Goal: Task Accomplishment & Management: Complete application form

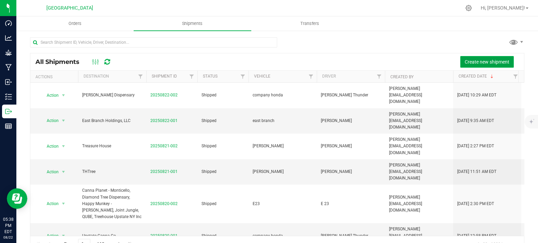
click at [470, 61] on span "Create new shipment" at bounding box center [487, 61] width 45 height 5
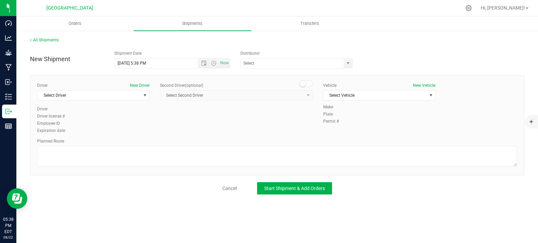
click at [231, 184] on div "Cancel Start Shipment & Add Orders" at bounding box center [277, 188] width 495 height 12
click at [229, 188] on link "Cancel" at bounding box center [229, 188] width 14 height 7
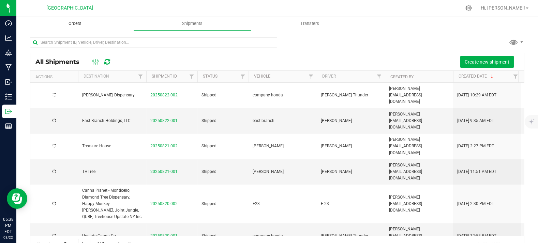
click at [57, 20] on uib-tab-heading "Orders" at bounding box center [75, 24] width 117 height 14
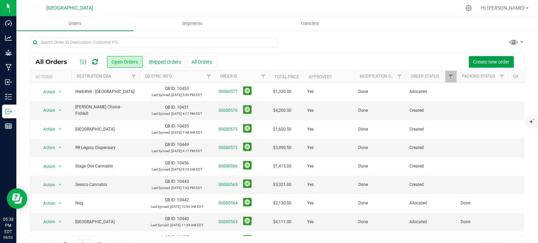
click at [480, 61] on span "Create new order" at bounding box center [492, 61] width 36 height 5
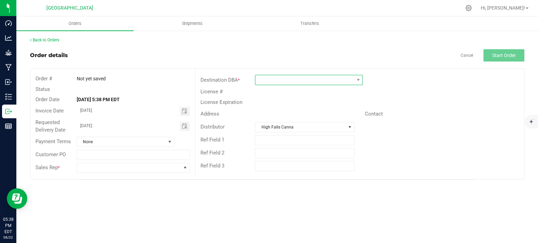
click at [298, 84] on span at bounding box center [305, 80] width 99 height 10
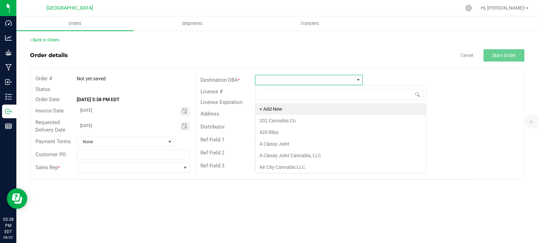
scroll to position [10, 108]
type input "crush"
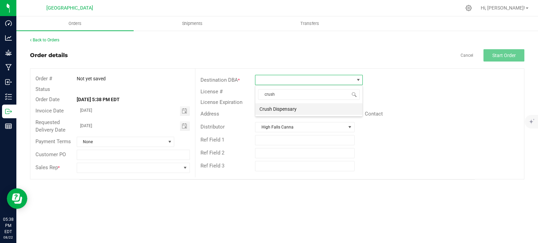
click at [279, 112] on li "Crush Dispensary" at bounding box center [309, 109] width 107 height 12
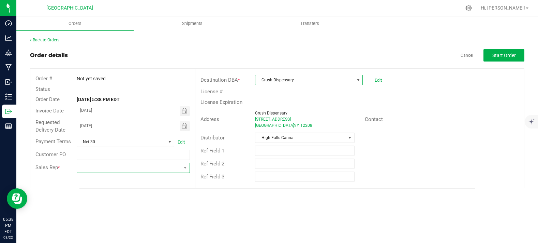
click at [93, 170] on span at bounding box center [129, 168] width 104 height 10
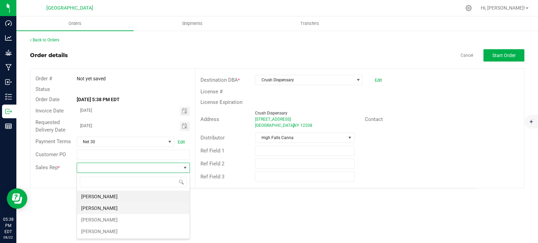
scroll to position [10, 113]
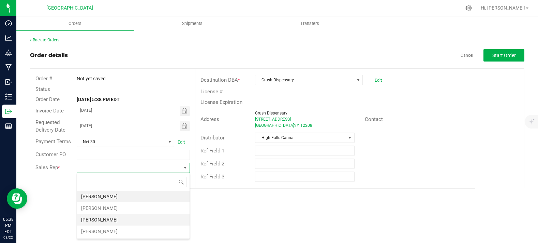
click at [100, 217] on li "[PERSON_NAME]" at bounding box center [133, 220] width 113 height 12
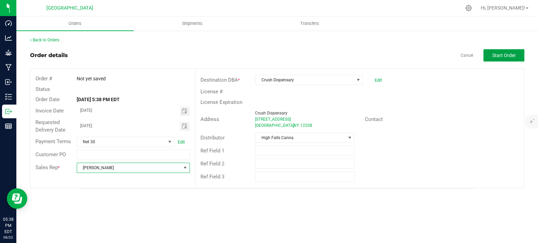
click at [499, 53] on span "Start Order" at bounding box center [505, 55] width 24 height 5
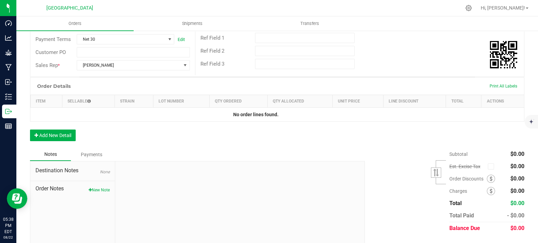
scroll to position [114, 0]
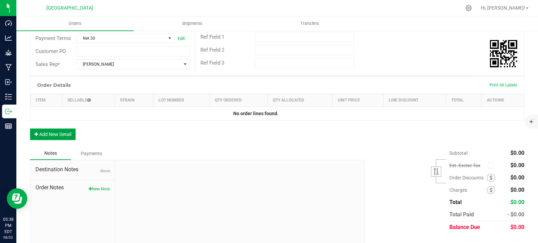
click at [66, 140] on button "Add New Detail" at bounding box center [53, 134] width 46 height 12
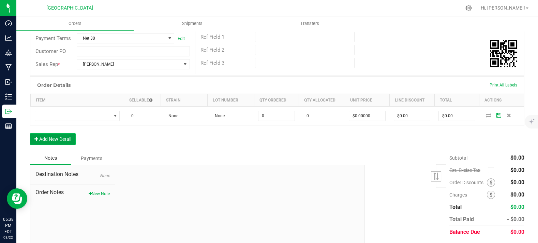
click at [61, 145] on button "Add New Detail" at bounding box center [53, 139] width 46 height 12
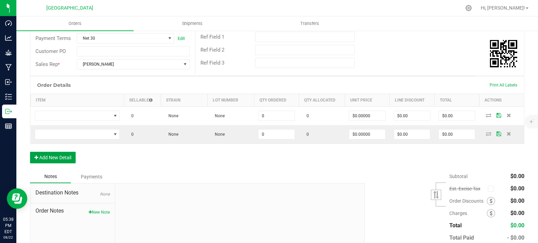
click at [59, 163] on button "Add New Detail" at bounding box center [53, 157] width 46 height 12
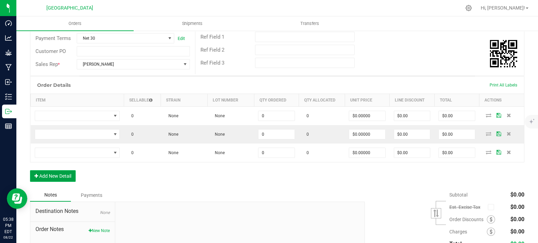
click at [57, 182] on button "Add New Detail" at bounding box center [53, 176] width 46 height 12
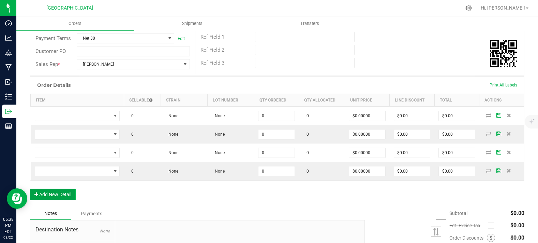
click at [60, 200] on button "Add New Detail" at bounding box center [53, 194] width 46 height 12
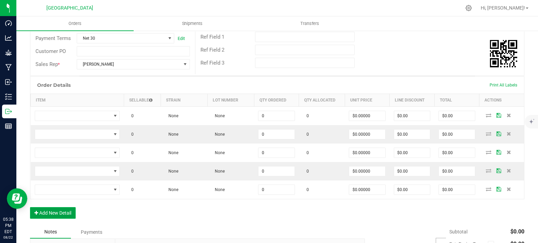
click at [62, 218] on button "Add New Detail" at bounding box center [53, 213] width 46 height 12
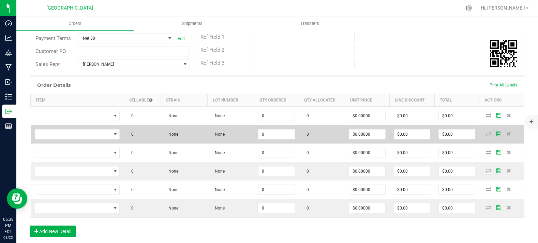
click at [185, 140] on td "None" at bounding box center [184, 134] width 47 height 18
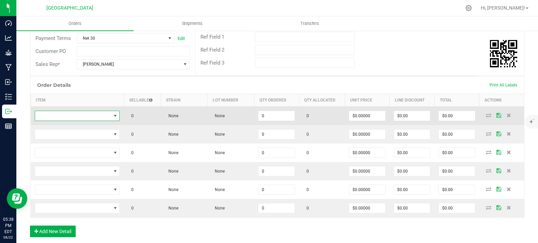
click at [101, 120] on span "NO DATA FOUND" at bounding box center [73, 116] width 76 height 10
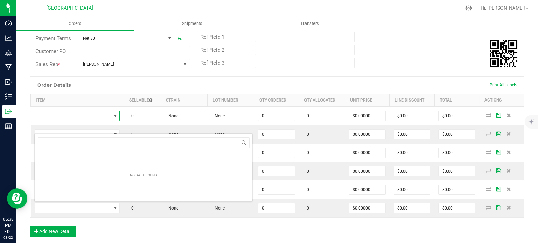
scroll to position [10, 83]
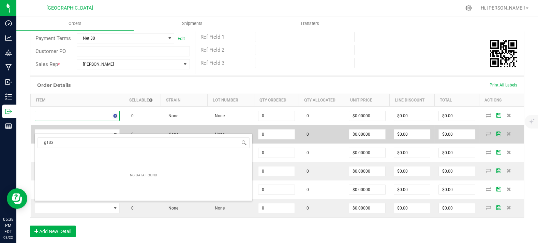
type input "g13"
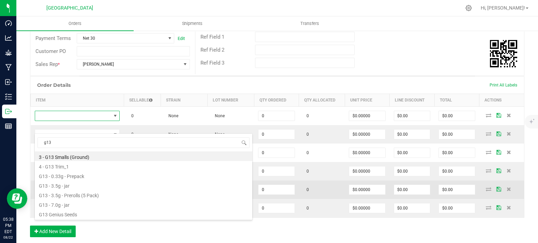
click at [78, 192] on li "G13 - 3.5g - Prerolls (5 Pack)" at bounding box center [144, 194] width 218 height 10
type input "0 ea"
type input "$15.00000"
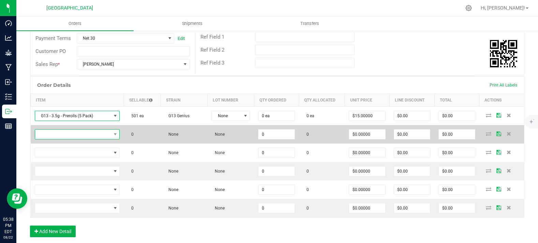
click at [78, 139] on span "NO DATA FOUND" at bounding box center [73, 134] width 76 height 10
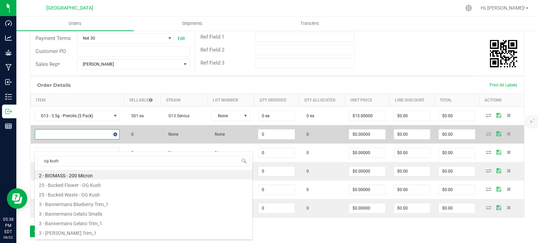
type input "og kush"
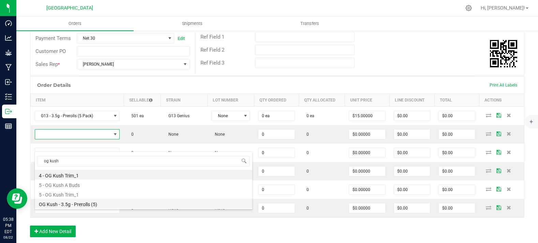
click at [80, 202] on li "OG Kush - 3.5g - Prerolls (5)" at bounding box center [144, 203] width 218 height 10
type input "0 ea"
type input "$15.00000"
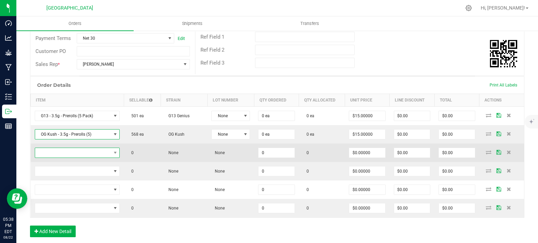
click at [85, 157] on span "NO DATA FOUND" at bounding box center [73, 153] width 76 height 10
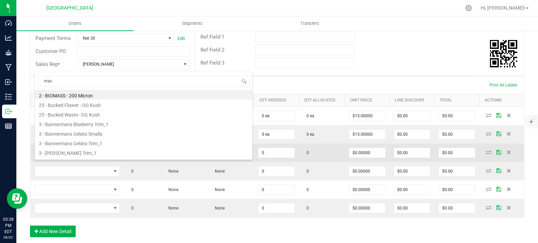
type input "mac"
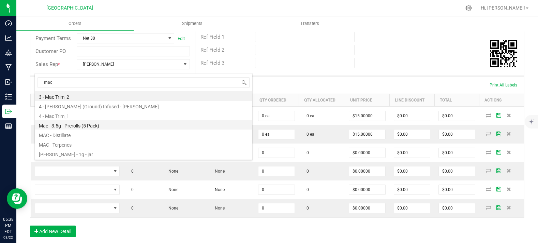
click at [99, 126] on li "Mac - 3.5g - Prerolls (5 Pack)" at bounding box center [144, 125] width 218 height 10
type input "0 ea"
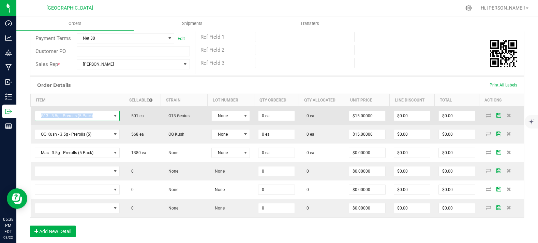
copy span "G13 - 3.5g - Prerolls (5 Pack)"
drag, startPoint x: 103, startPoint y: 129, endPoint x: 38, endPoint y: 131, distance: 64.5
click at [38, 120] on span "G13 - 3.5g - Prerolls (5 Pack)" at bounding box center [73, 116] width 76 height 10
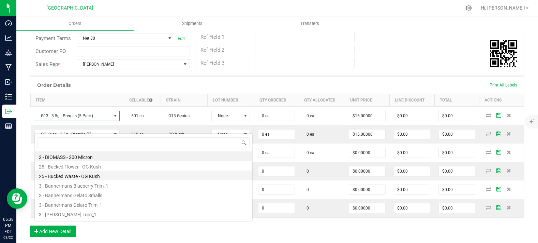
scroll to position [10, 84]
click at [205, 93] on div "Order Details Print All Labels" at bounding box center [277, 84] width 494 height 17
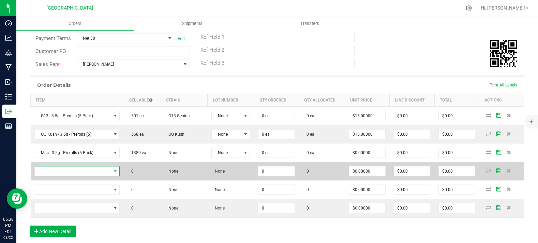
click at [88, 176] on span "NO DATA FOUND" at bounding box center [73, 171] width 76 height 10
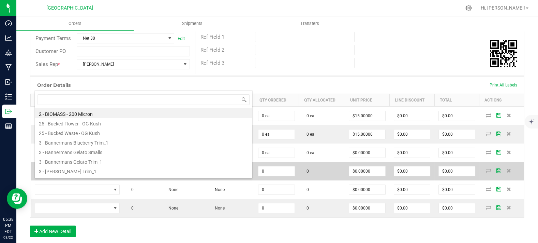
type input "G13 - 3.5g - Prerolls (5 Pack)"
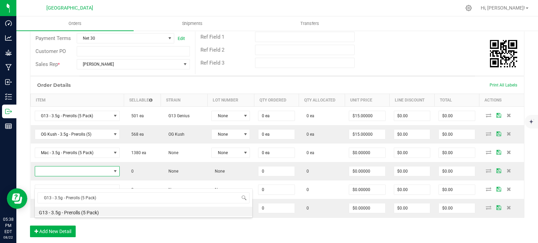
click at [81, 213] on li "G13 - 3.5g - Prerolls (5 Pack)" at bounding box center [144, 211] width 218 height 10
type input "0 ea"
type input "$15.00000"
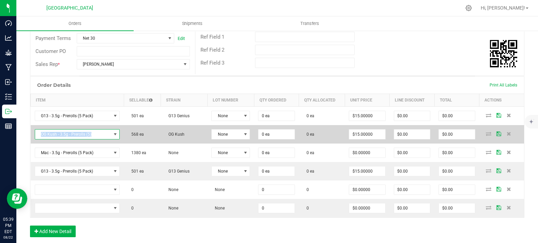
copy span "OG Kush - 3.5g - Prerolls (5)"
drag, startPoint x: 97, startPoint y: 145, endPoint x: 40, endPoint y: 146, distance: 56.6
click at [40, 139] on span "OG Kush - 3.5g - Prerolls (5)" at bounding box center [73, 134] width 76 height 10
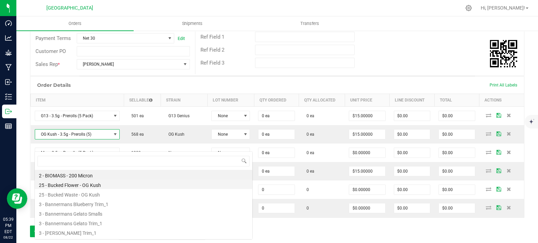
scroll to position [10, 84]
click at [27, 204] on div at bounding box center [17, 198] width 20 height 20
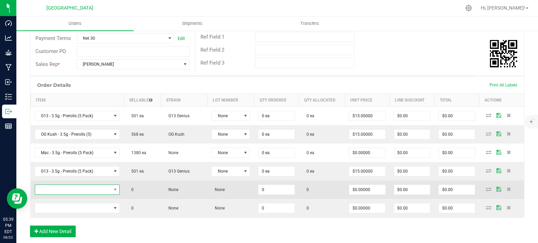
click at [48, 194] on span "NO DATA FOUND" at bounding box center [73, 190] width 76 height 10
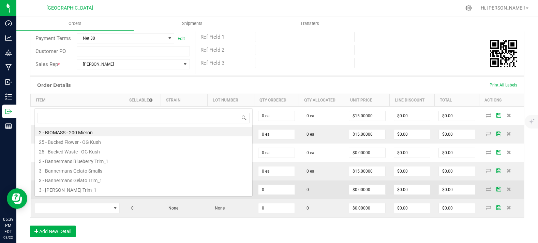
scroll to position [10, 83]
type input "OG Kush - 3.5g - Prerolls (5)"
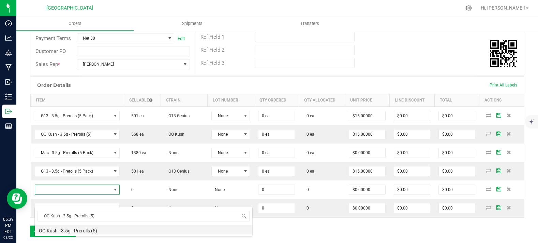
click at [77, 230] on li "OG Kush - 3.5g - Prerolls (5)" at bounding box center [144, 230] width 218 height 10
type input "0 ea"
type input "$15.00000"
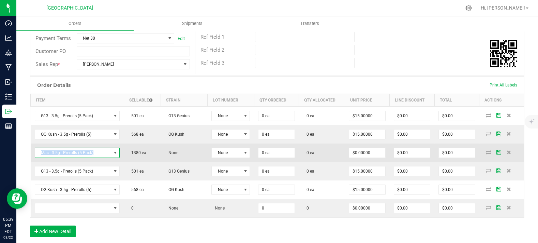
copy span "Mac - 3.5g - Prerolls (5 Pack)"
drag, startPoint x: 97, startPoint y: 163, endPoint x: 35, endPoint y: 164, distance: 62.1
click at [35, 157] on span "Mac - 3.5g - Prerolls (5 Pack)" at bounding box center [73, 153] width 76 height 10
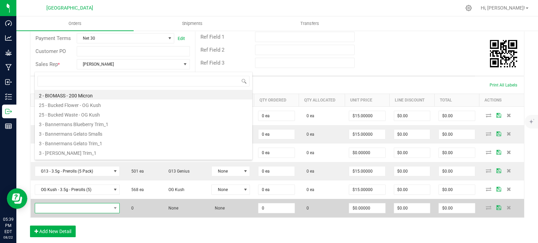
click at [41, 213] on span "NO DATA FOUND" at bounding box center [73, 208] width 76 height 10
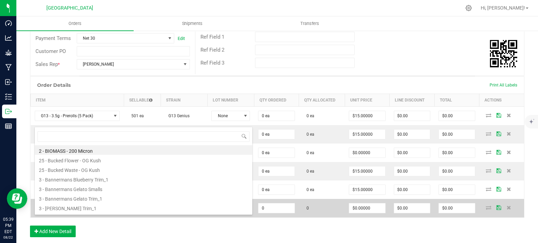
type input "Mac - 3.5g - Prerolls (5 Pack)"
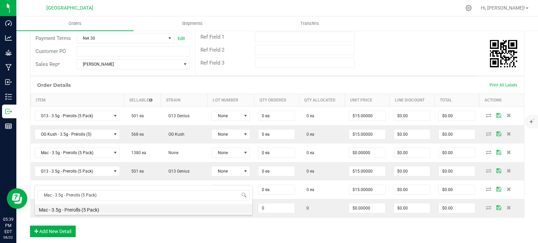
click at [105, 211] on li "Mac - 3.5g - Prerolls (5 Pack)" at bounding box center [144, 209] width 218 height 10
type input "0 ea"
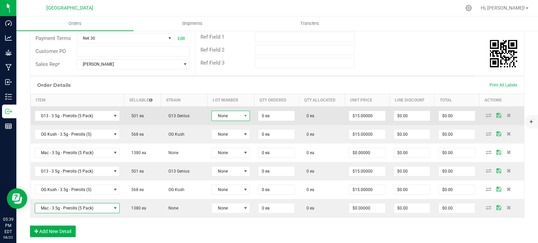
click at [225, 120] on span "None" at bounding box center [226, 116] width 29 height 10
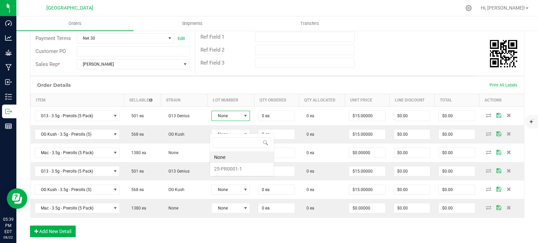
scroll to position [0, 0]
click at [235, 168] on li "25-PR0001-1" at bounding box center [242, 169] width 64 height 12
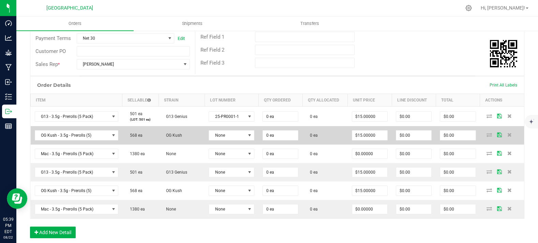
click at [232, 141] on td "None" at bounding box center [232, 135] width 54 height 18
click at [232, 144] on td "None" at bounding box center [232, 135] width 54 height 18
click at [232, 141] on td "None" at bounding box center [232, 135] width 54 height 18
click at [232, 140] on span "None" at bounding box center [227, 135] width 37 height 10
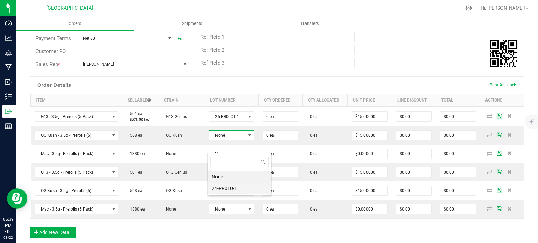
click at [230, 186] on li "24-PR010-1" at bounding box center [240, 188] width 64 height 12
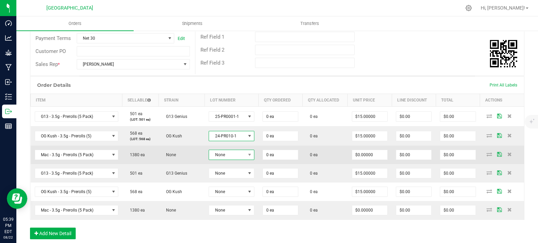
click at [228, 159] on span "None" at bounding box center [227, 155] width 37 height 10
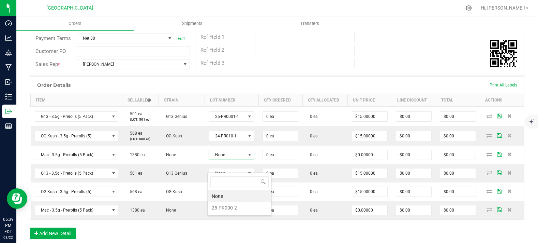
scroll to position [10, 44]
click at [227, 204] on li "25-PR000-2" at bounding box center [240, 208] width 64 height 12
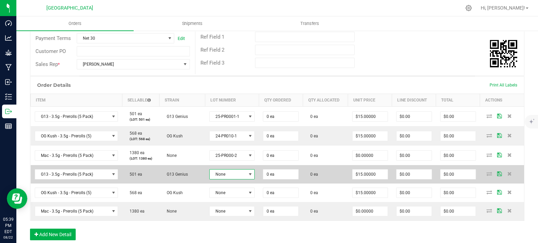
click at [227, 179] on span "None" at bounding box center [228, 174] width 37 height 10
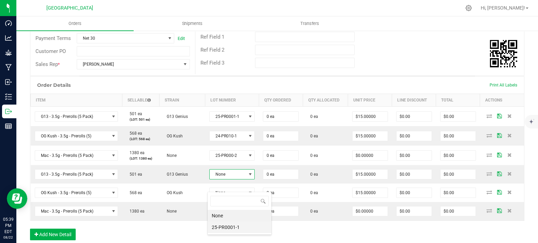
click at [226, 224] on li "25-PR0001-1" at bounding box center [240, 227] width 64 height 12
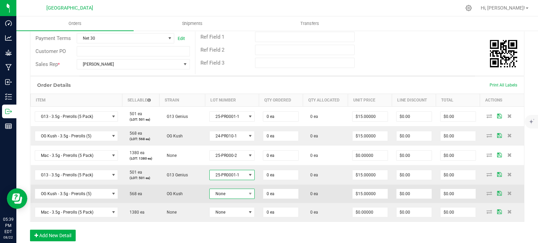
click at [227, 198] on span "None" at bounding box center [228, 194] width 37 height 10
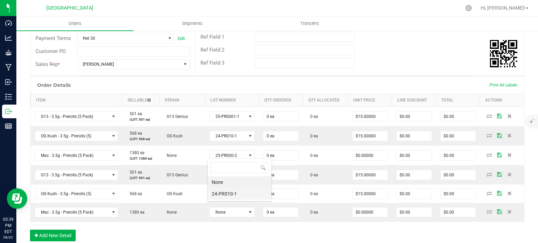
click at [231, 193] on li "24-PR010-1" at bounding box center [240, 194] width 64 height 12
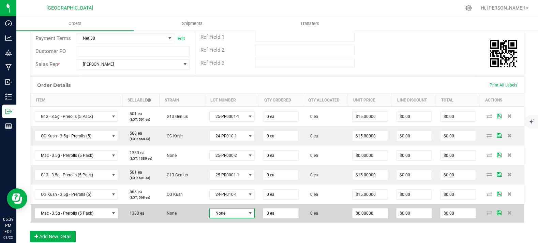
click at [225, 218] on span "None" at bounding box center [228, 213] width 37 height 10
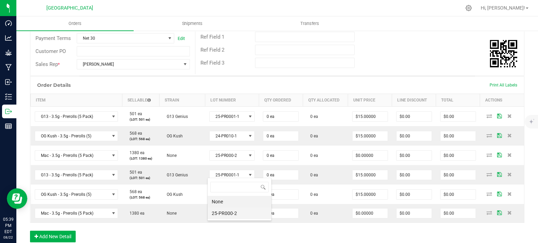
click at [227, 211] on li "25-PR000-2" at bounding box center [240, 213] width 64 height 12
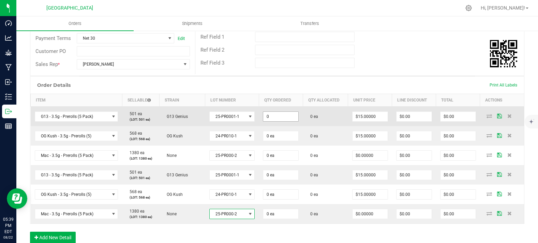
click at [283, 121] on input "0" at bounding box center [280, 117] width 35 height 10
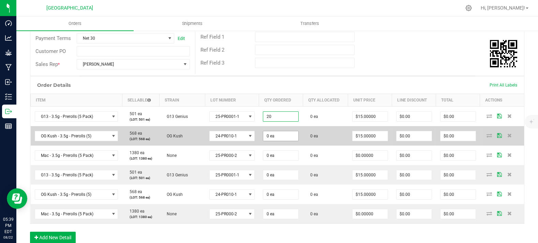
type input "20 ea"
type input "$300.00"
click at [285, 141] on input "0" at bounding box center [280, 136] width 35 height 10
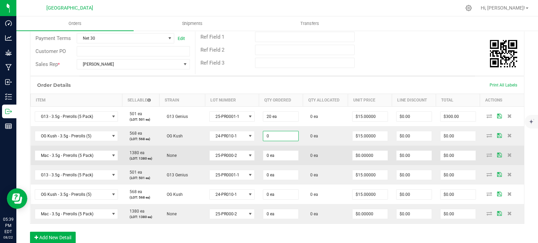
paste input "2"
type input "20 ea"
type input "$300.00"
click at [281, 160] on input "0" at bounding box center [280, 155] width 35 height 10
paste input "2"
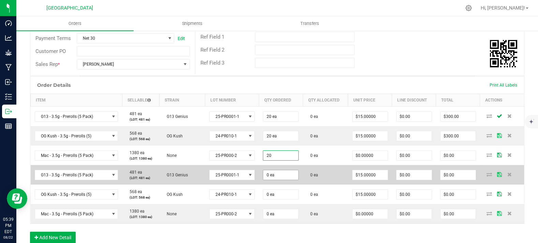
type input "20 ea"
click at [286, 179] on input "0" at bounding box center [280, 175] width 35 height 10
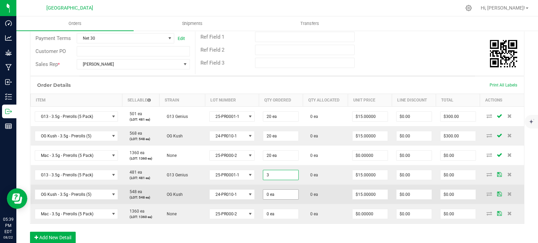
type input "3 ea"
type input "$45.00"
click at [285, 199] on input "0" at bounding box center [280, 194] width 35 height 10
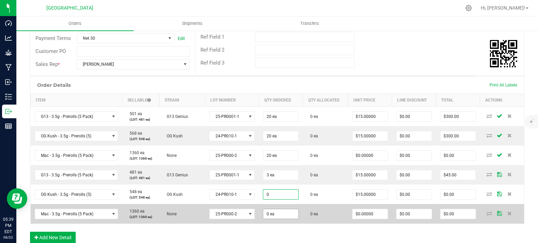
paste input "3"
type input "3 ea"
type input "$45.00"
click at [283, 223] on td "0 ea" at bounding box center [281, 213] width 44 height 19
click at [285, 218] on input "0" at bounding box center [280, 214] width 35 height 10
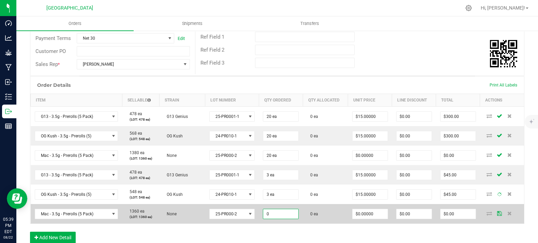
paste input "3"
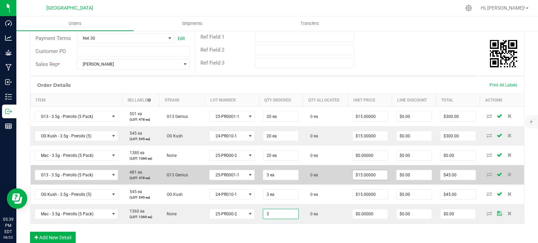
type input "3 ea"
click at [362, 179] on input "15" at bounding box center [370, 175] width 35 height 10
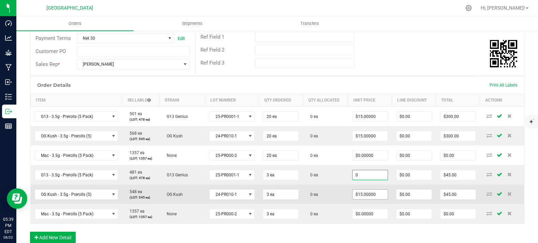
type input "$0.00000"
type input "$0.00"
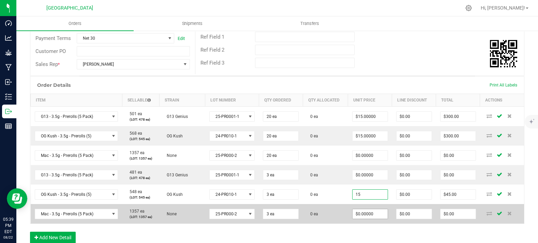
paste input "0"
type input "$0.00000"
type input "$0.00"
click at [371, 218] on input "0" at bounding box center [370, 214] width 35 height 10
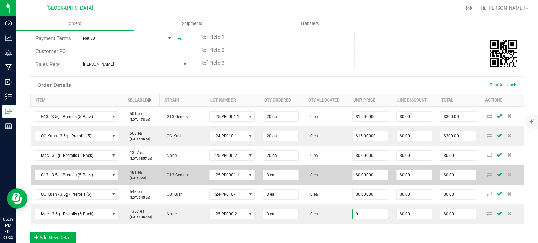
type input "$0.00000"
click at [336, 184] on td "0 ea" at bounding box center [325, 174] width 45 height 19
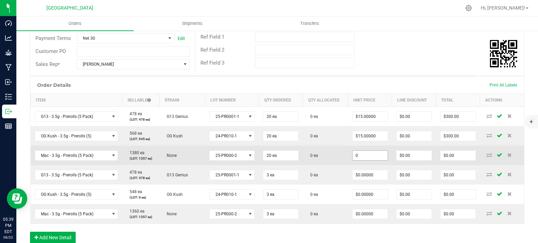
click at [358, 160] on input "0" at bounding box center [370, 155] width 35 height 10
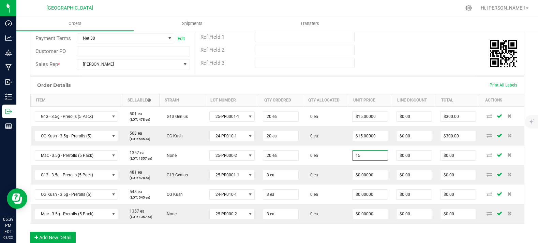
type input "$15.00000"
type input "$300.00"
click at [374, 74] on div "Order # 00000579 Status Created Order Date [DATE] 5:38 PM EDT Payment Status Aw…" at bounding box center [277, 15] width 494 height 120
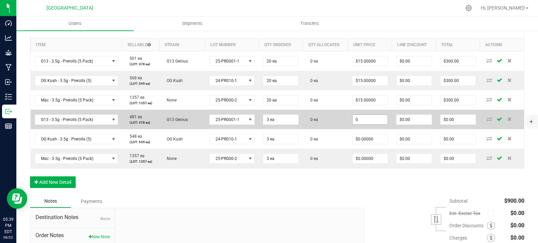
click at [354, 124] on input "0" at bounding box center [370, 120] width 35 height 10
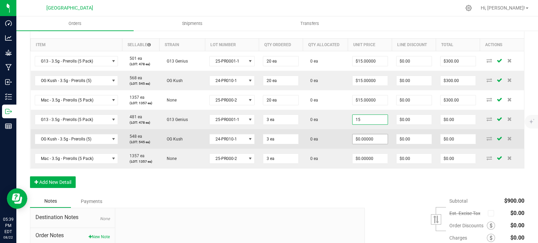
type input "$15.00000"
type input "$45.00"
click at [361, 144] on input "0" at bounding box center [370, 139] width 35 height 10
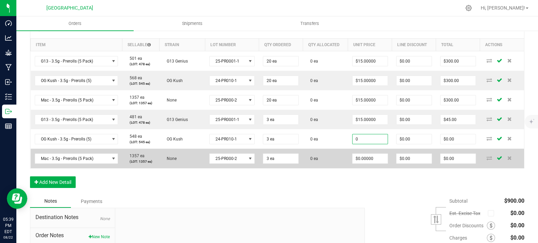
paste input "15"
type input "$15.00000"
type input "$45.00"
click at [365, 163] on input "0" at bounding box center [370, 159] width 35 height 10
paste input "15"
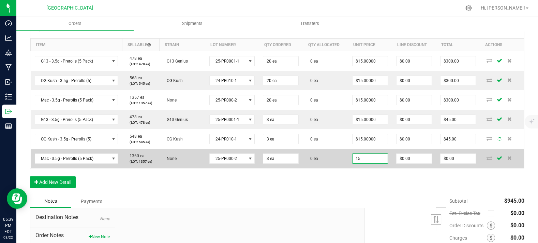
type input "$15.00000"
type input "$45.00"
click at [341, 168] on td "0 ea" at bounding box center [325, 157] width 45 height 19
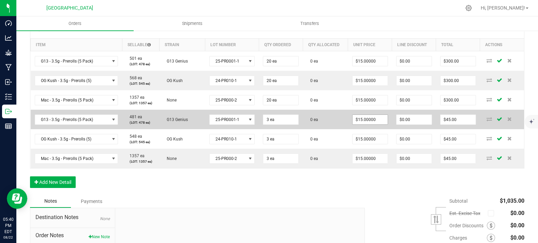
type input "15"
click at [353, 124] on input "15" at bounding box center [370, 120] width 35 height 10
type input "3"
type input "$15.00000"
click at [285, 124] on input "3" at bounding box center [280, 120] width 35 height 10
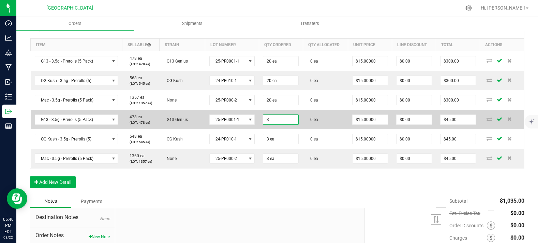
click at [287, 124] on input "3" at bounding box center [280, 120] width 35 height 10
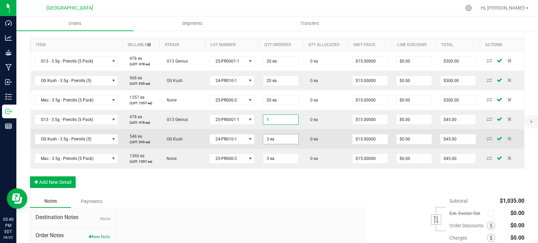
type input "1"
type input "3"
type input "1 ea"
type input "$15.00"
click at [289, 144] on input "3" at bounding box center [280, 139] width 35 height 10
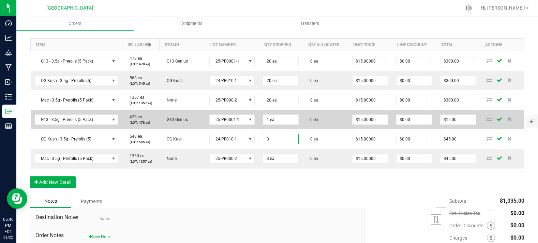
paste input "1"
type input "1 ea"
type input "$15.00"
click at [317, 129] on td "0 ea" at bounding box center [325, 119] width 45 height 19
click at [353, 124] on input "15" at bounding box center [370, 120] width 35 height 10
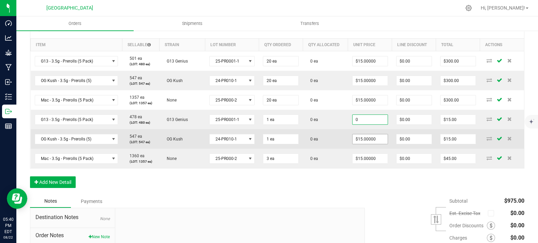
type input "$0.00000"
type input "$0.00"
click at [364, 144] on input "15" at bounding box center [370, 139] width 35 height 10
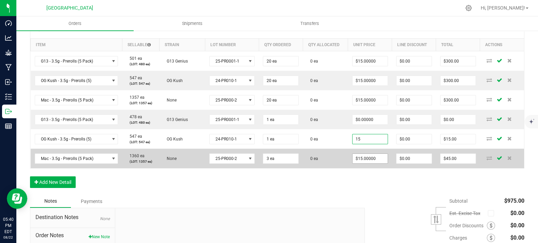
paste input "0"
type input "0"
type input "15"
type input "$0.00000"
type input "$0.00"
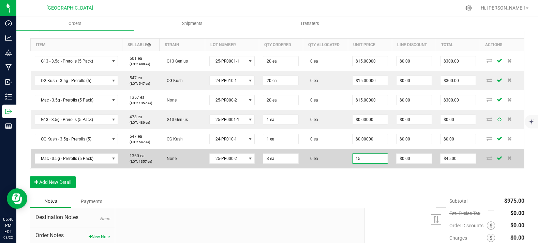
click at [353, 163] on input "15" at bounding box center [370, 159] width 35 height 10
paste input "0"
type input "$0.00000"
type input "$0.00"
click at [348, 168] on td "$0.00000" at bounding box center [370, 157] width 44 height 19
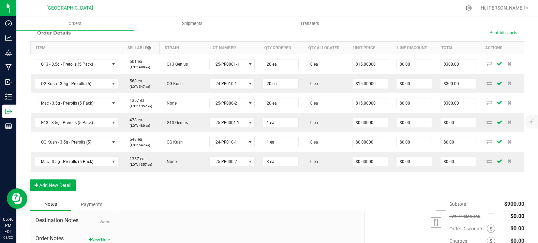
scroll to position [0, 0]
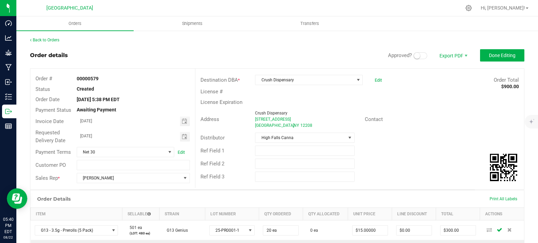
click at [414, 57] on small at bounding box center [417, 56] width 6 height 6
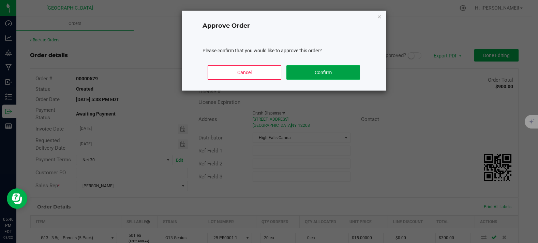
click at [354, 74] on button "Confirm" at bounding box center [323, 72] width 73 height 14
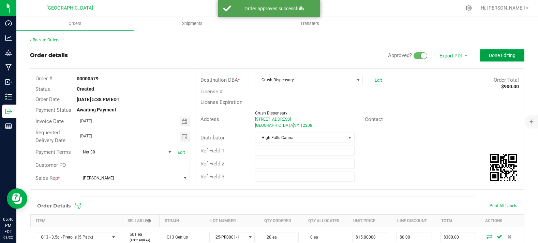
click at [494, 59] on button "Done Editing" at bounding box center [502, 55] width 44 height 12
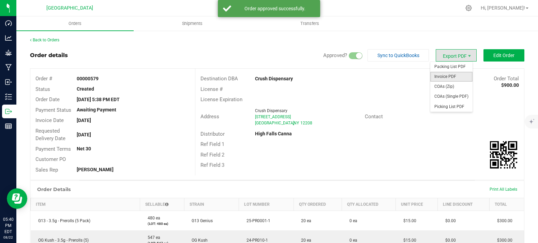
click at [452, 77] on span "Invoice PDF" at bounding box center [452, 77] width 42 height 10
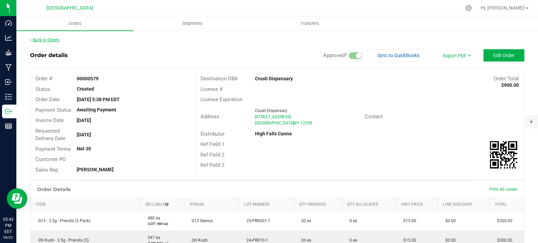
click at [39, 40] on link "Back to Orders" at bounding box center [44, 40] width 29 height 5
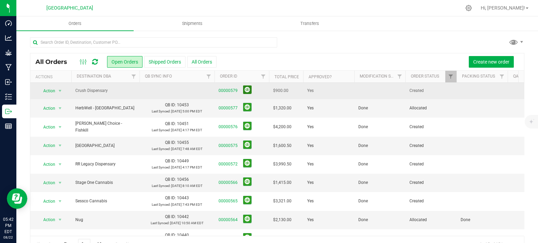
click at [248, 88] on button at bounding box center [247, 89] width 9 height 9
click at [370, 90] on td at bounding box center [380, 90] width 51 height 15
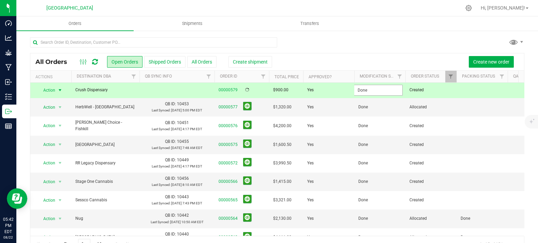
type input "Done"
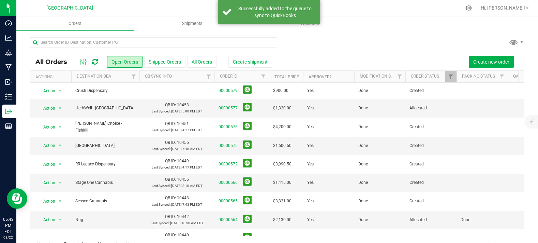
click at [364, 35] on div "All Orders Open Orders Shipped Orders All Orders Create shipment Create new ord…" at bounding box center [277, 144] width 522 height 229
